Goal: Use online tool/utility: Utilize a website feature to perform a specific function

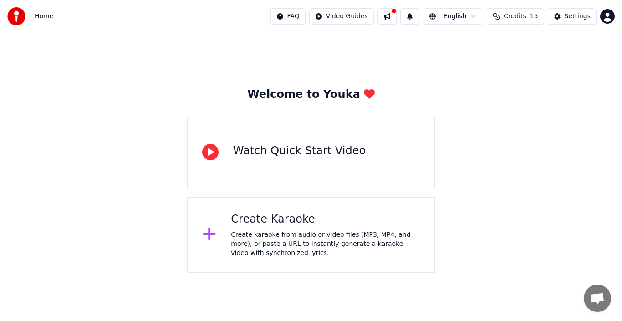
click at [210, 235] on icon at bounding box center [209, 234] width 13 height 13
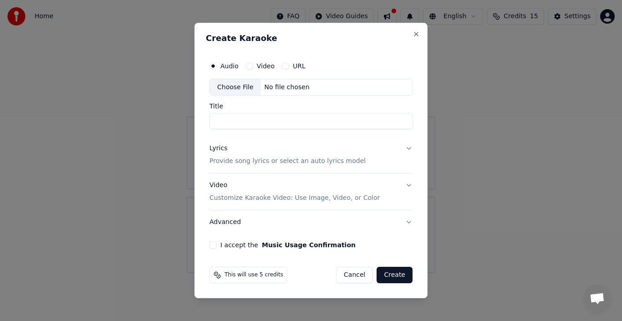
click at [262, 65] on label "Video" at bounding box center [266, 66] width 18 height 6
click at [253, 65] on button "Video" at bounding box center [249, 65] width 7 height 7
click at [244, 87] on div "Choose File" at bounding box center [235, 87] width 51 height 16
click at [417, 35] on button "Close" at bounding box center [416, 34] width 7 height 7
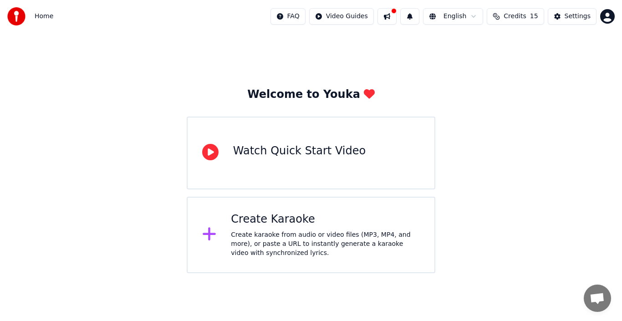
click at [326, 233] on div "Create karaoke from audio or video files (MP3, MP4, and more), or paste a URL t…" at bounding box center [325, 244] width 189 height 27
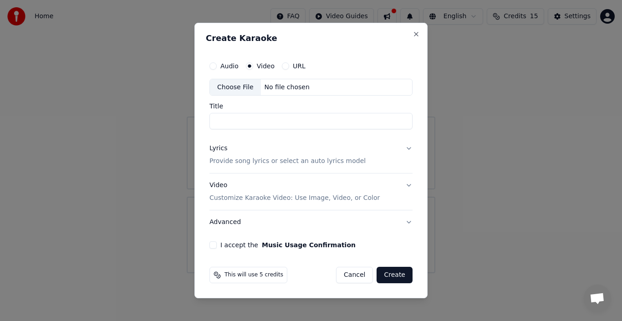
click at [407, 148] on button "Lyrics Provide song lyrics or select an auto lyrics model" at bounding box center [311, 155] width 203 height 36
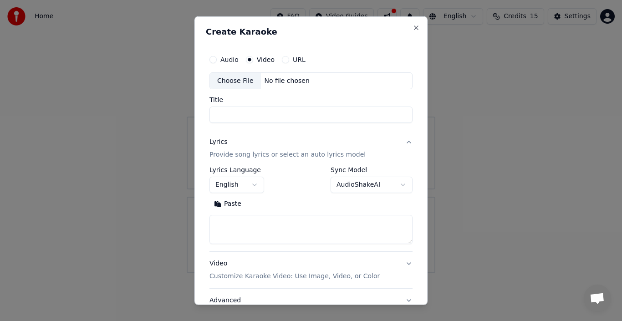
click at [315, 78] on div "Choose File No file chosen" at bounding box center [311, 80] width 203 height 17
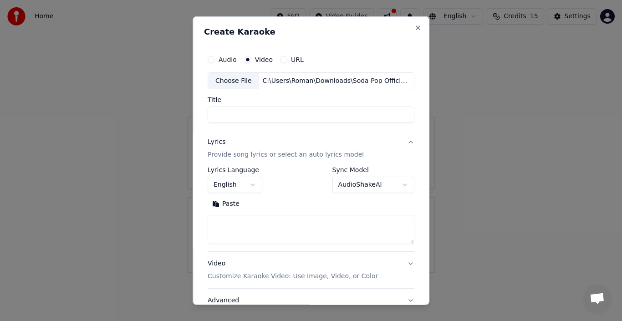
type input "**********"
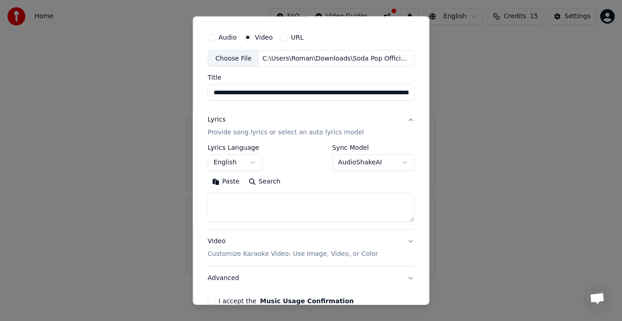
scroll to position [72, 0]
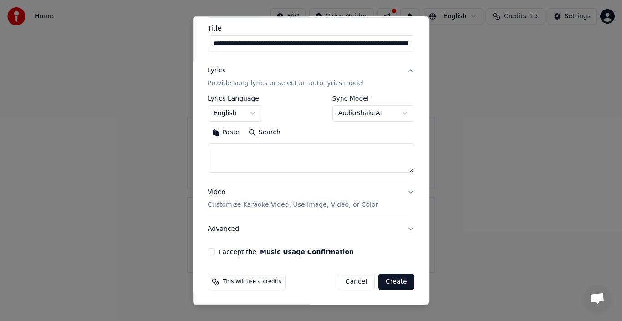
click at [395, 282] on button "Create" at bounding box center [397, 282] width 36 height 16
